Goal: Find specific page/section: Find specific page/section

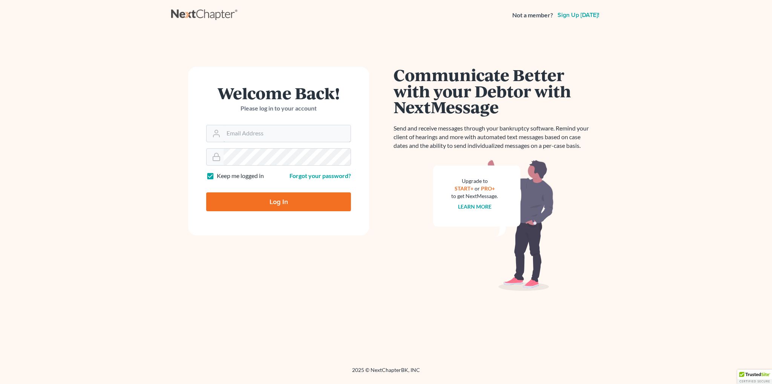
type input "bmccormack@saderlawfirm.com"
click at [246, 202] on input "Log In" at bounding box center [278, 201] width 145 height 19
type input "Thinking..."
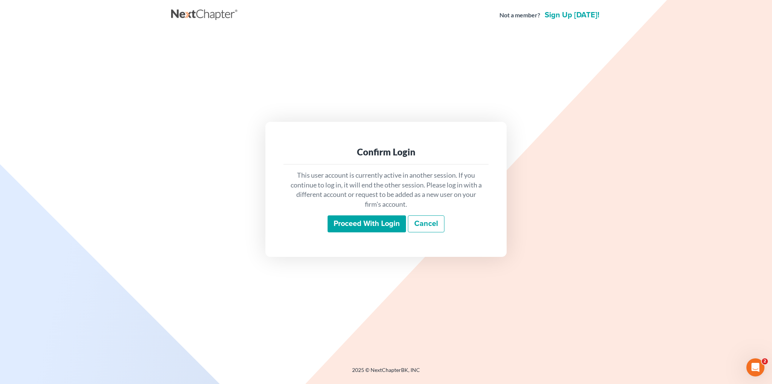
click at [360, 225] on input "Proceed with login" at bounding box center [367, 223] width 78 height 17
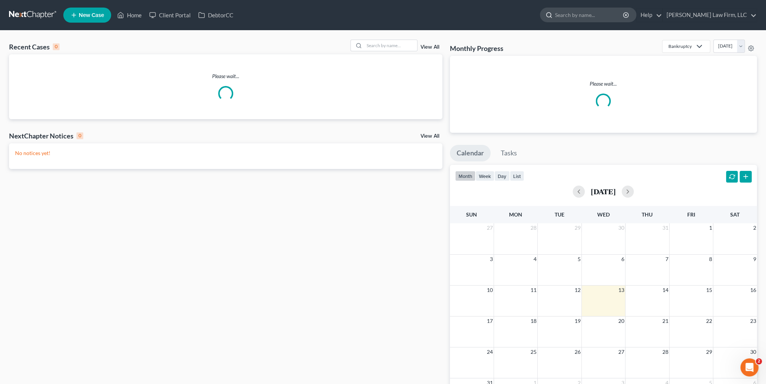
click at [612, 12] on input "search" at bounding box center [589, 15] width 69 height 14
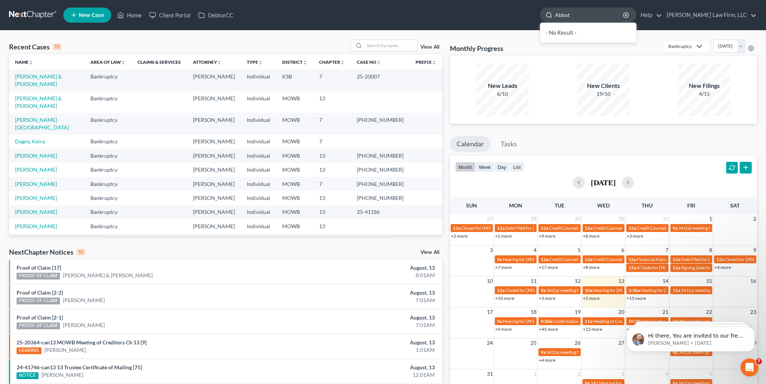
type input "[PERSON_NAME]"
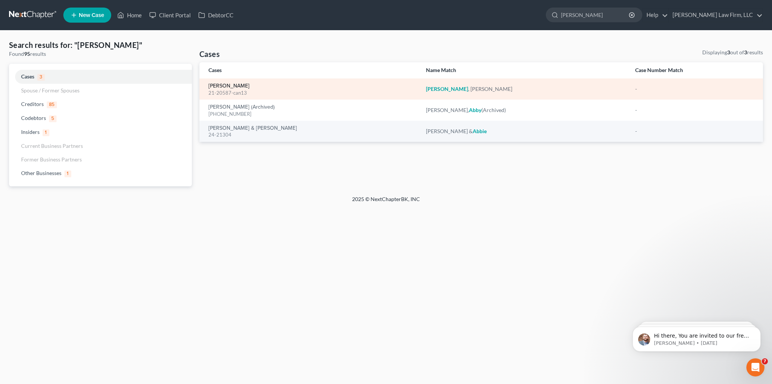
click at [237, 86] on link "[PERSON_NAME]" at bounding box center [228, 85] width 41 height 5
select select "4"
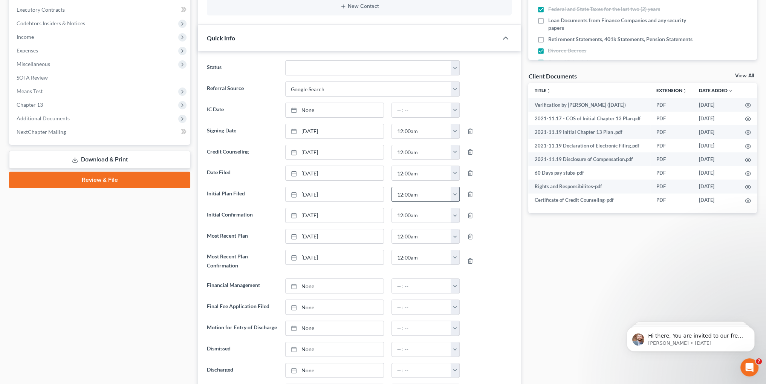
scroll to position [217, 0]
